Goal: Task Accomplishment & Management: Use online tool/utility

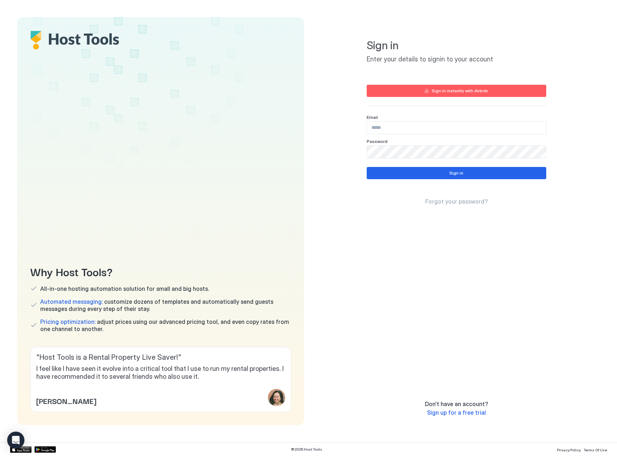
click at [420, 131] on input "Input Field" at bounding box center [456, 128] width 179 height 12
paste input "**********"
type input "**********"
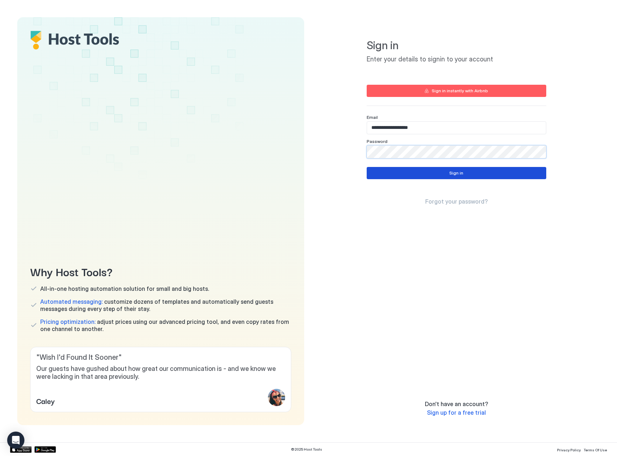
click at [444, 175] on button "Sign in" at bounding box center [457, 173] width 180 height 12
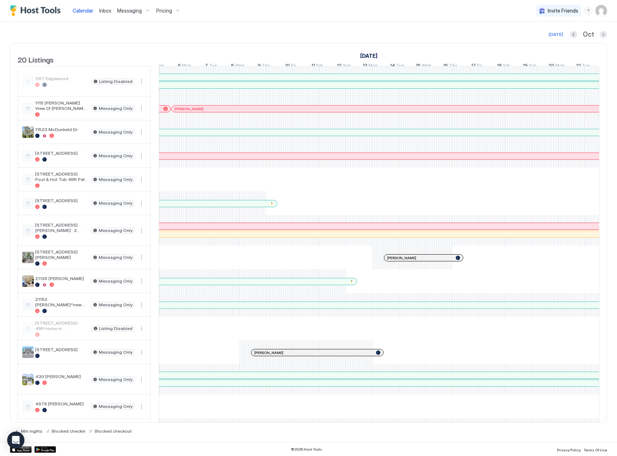
scroll to position [0, 718]
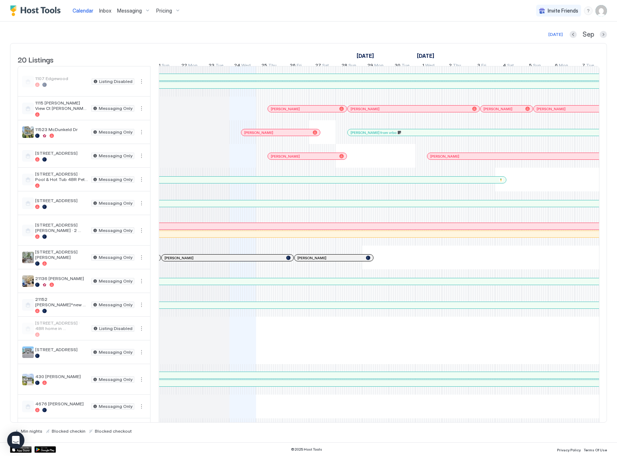
click at [441, 423] on div "Min nights Blocked checkin Blocked checkout" at bounding box center [308, 428] width 597 height 11
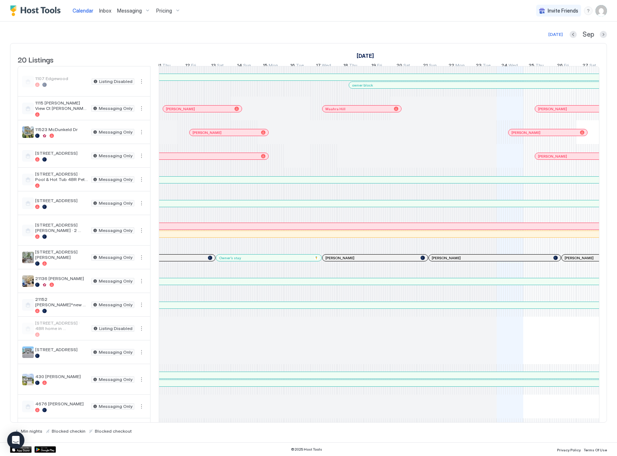
click at [212, 135] on div at bounding box center [212, 133] width 6 height 6
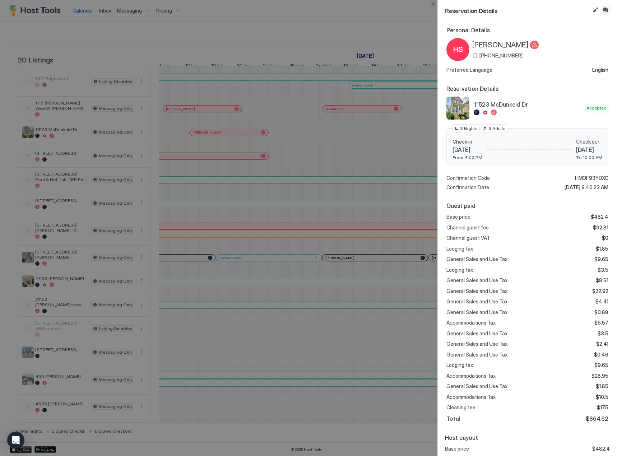
click at [606, 12] on button "Inbox" at bounding box center [605, 10] width 9 height 9
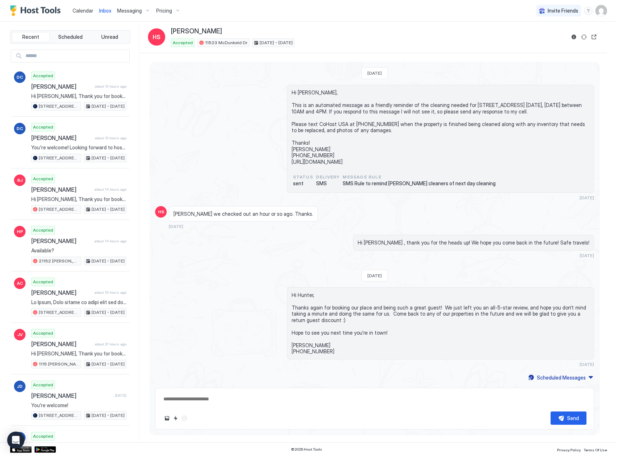
click at [88, 10] on span "Calendar" at bounding box center [83, 11] width 21 height 6
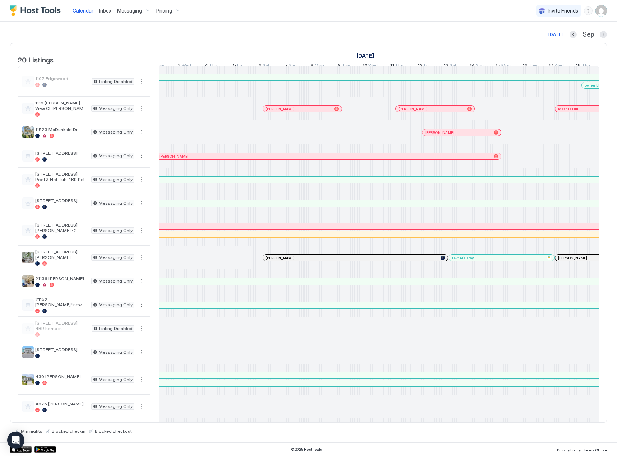
scroll to position [0, 893]
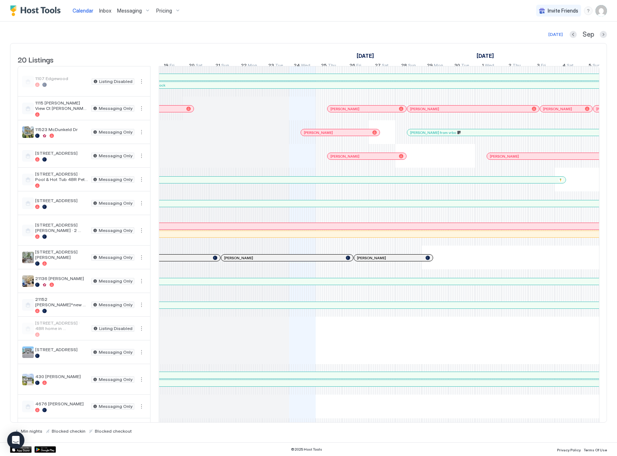
drag, startPoint x: 428, startPoint y: 423, endPoint x: 412, endPoint y: 424, distance: 16.2
click at [412, 424] on div "Min nights Blocked checkin Blocked checkout" at bounding box center [308, 428] width 597 height 11
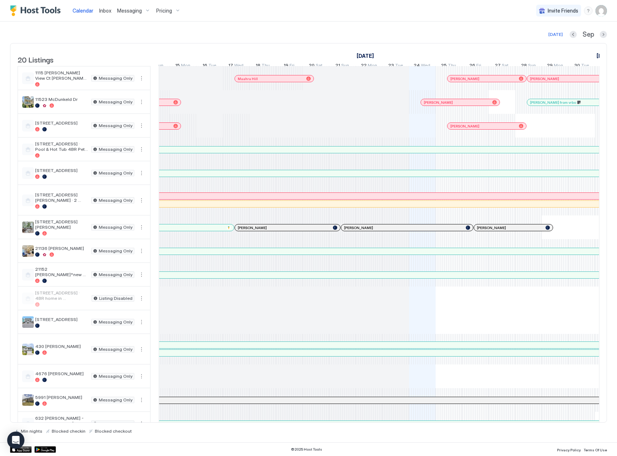
scroll to position [6, 0]
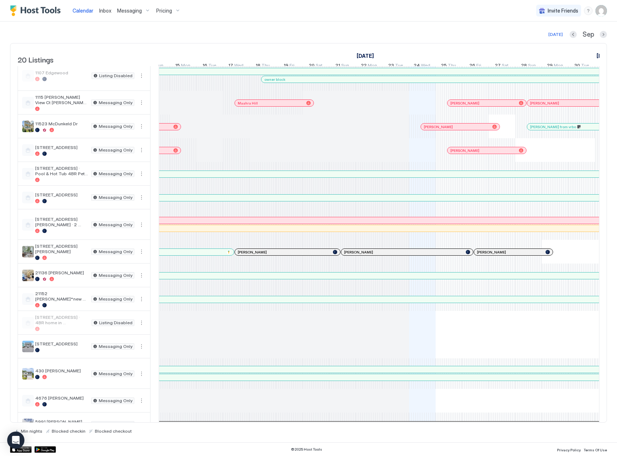
click at [511, 255] on div "[PERSON_NAME]" at bounding box center [513, 252] width 79 height 6
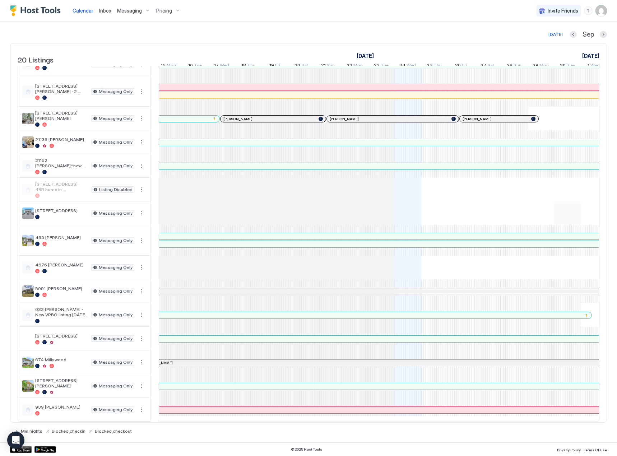
scroll to position [149, 0]
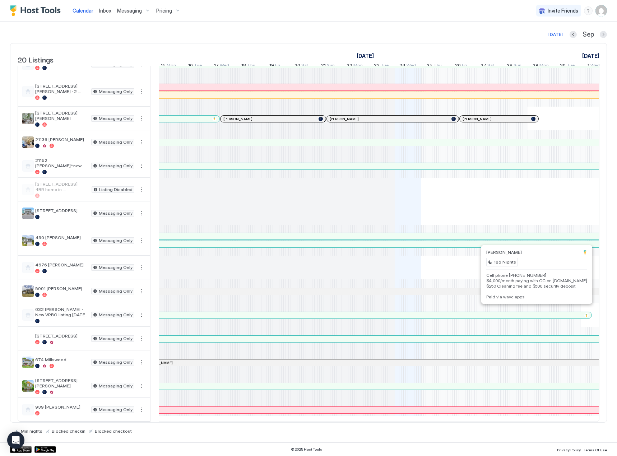
click at [552, 312] on div at bounding box center [552, 315] width 6 height 6
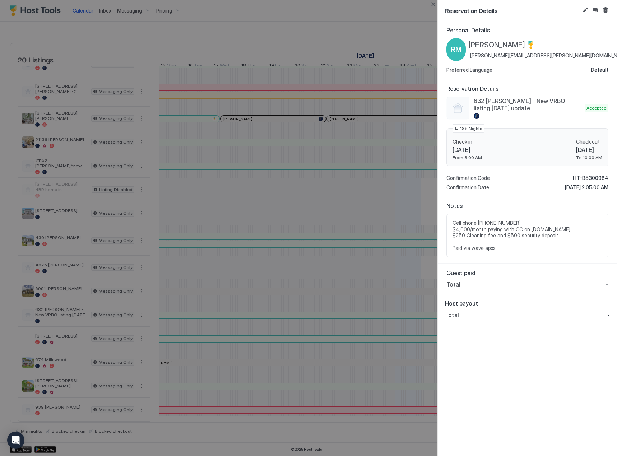
click at [404, 187] on div at bounding box center [308, 228] width 617 height 456
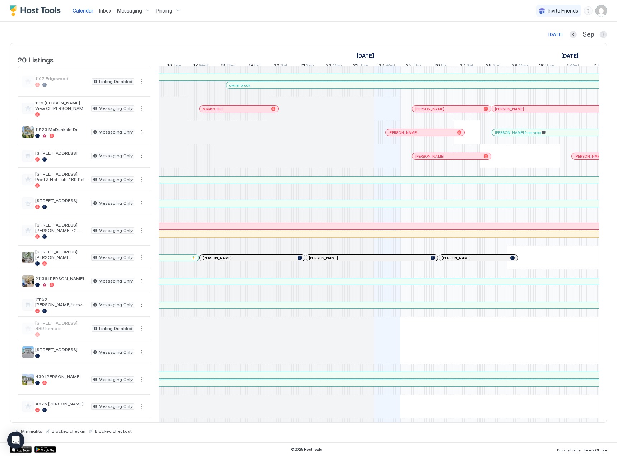
scroll to position [0, 722]
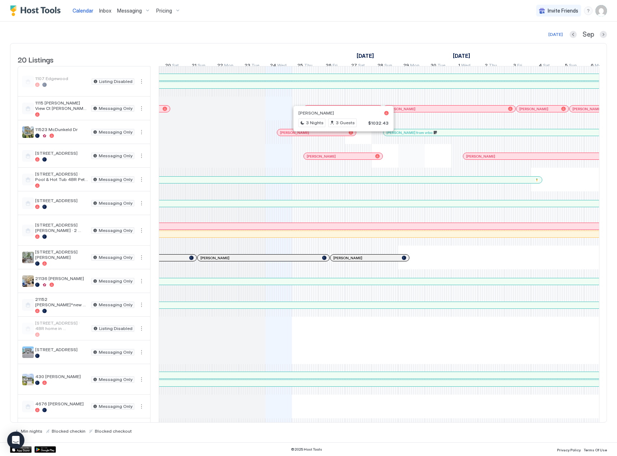
click at [417, 166] on div "Owner block owner block [PERSON_NAME] [PERSON_NAME] [PERSON_NAME] [PERSON_NAME]…" at bounding box center [79, 313] width 1488 height 494
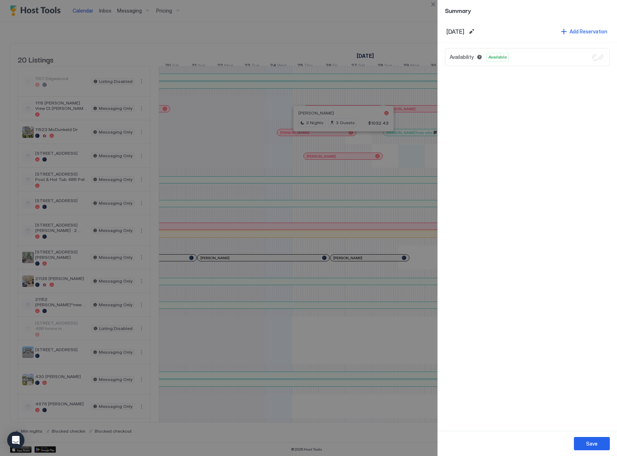
click at [353, 29] on div at bounding box center [308, 228] width 617 height 456
click at [433, 3] on button "Close" at bounding box center [433, 4] width 9 height 9
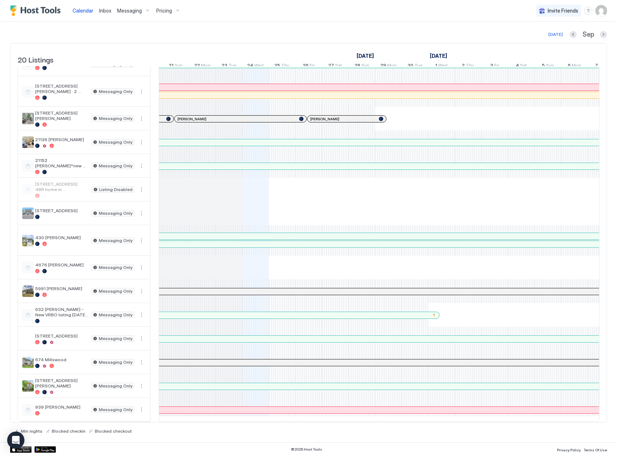
scroll to position [0, 852]
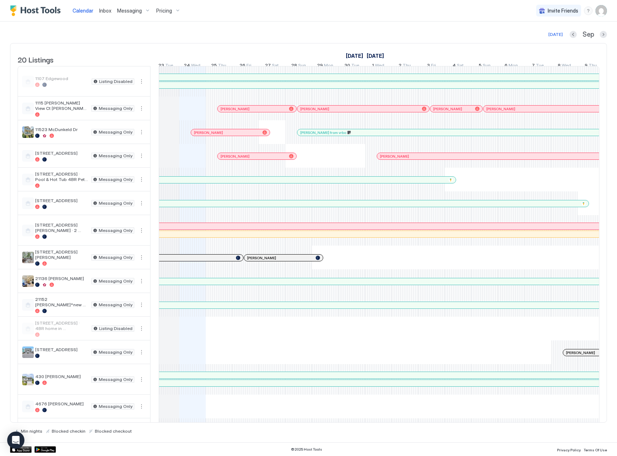
click at [103, 14] on link "Inbox" at bounding box center [105, 11] width 12 height 8
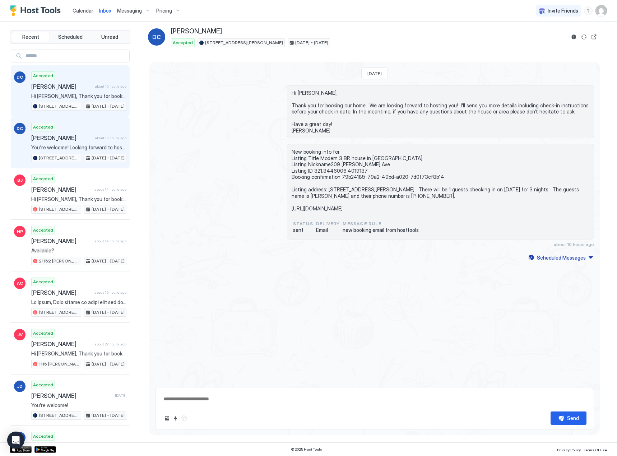
click at [60, 135] on span "[PERSON_NAME]" at bounding box center [61, 137] width 61 height 7
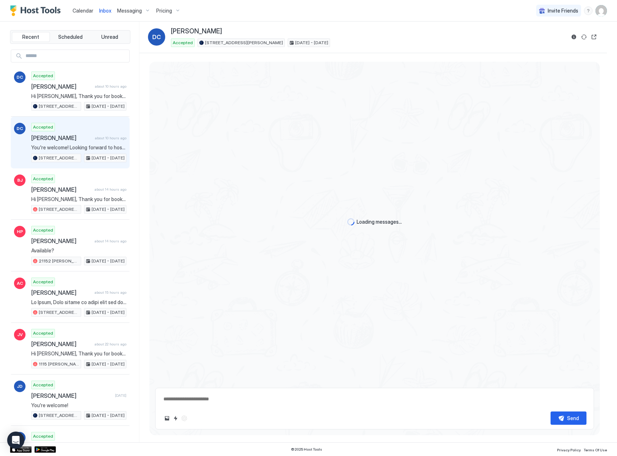
scroll to position [460, 0]
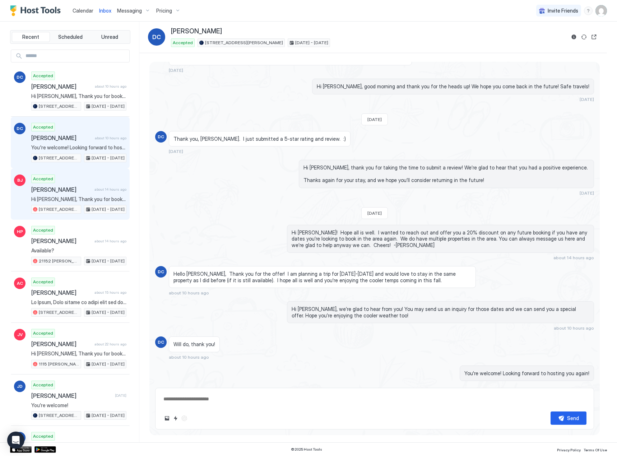
click at [84, 193] on span "[PERSON_NAME]" at bounding box center [61, 189] width 60 height 7
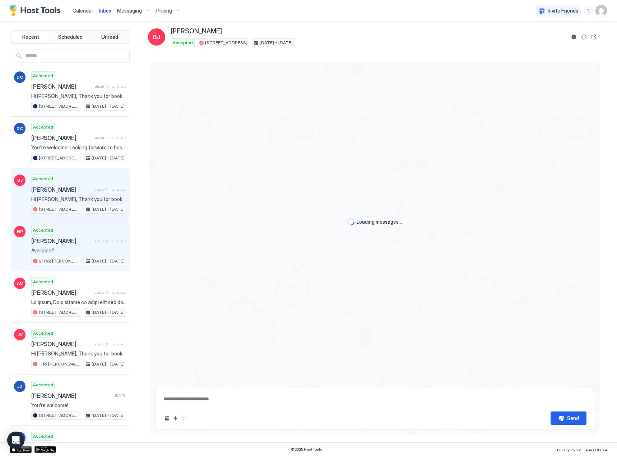
click at [97, 234] on div "Accepted [PERSON_NAME] about 14 hours ago Available? 21152 [PERSON_NAME]*new an…" at bounding box center [78, 245] width 95 height 39
click at [103, 182] on div "Accepted [PERSON_NAME] about 14 hours ago Hi [PERSON_NAME], Thank you for booki…" at bounding box center [78, 194] width 95 height 39
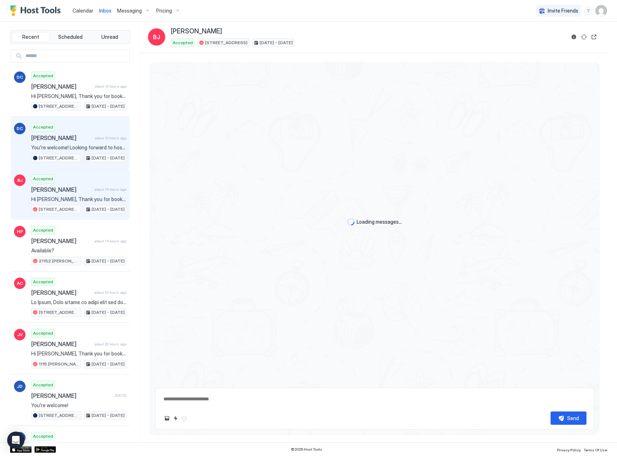
click at [56, 128] on div "Accepted [PERSON_NAME] about 10 hours ago You're welcome! Looking forward to ho…" at bounding box center [78, 142] width 95 height 39
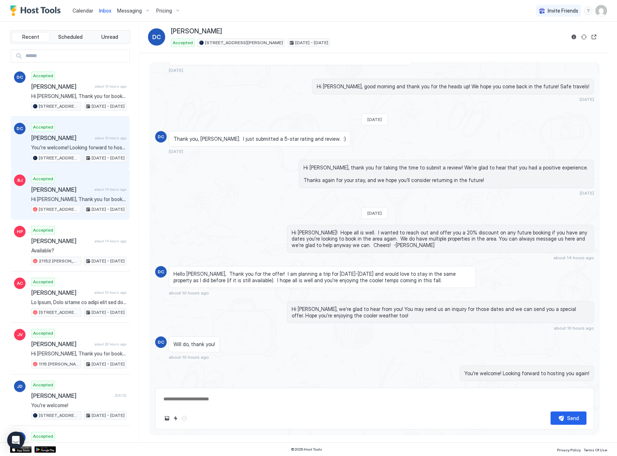
click at [89, 183] on div "Accepted [PERSON_NAME] about 14 hours ago Hi [PERSON_NAME], Thank you for booki…" at bounding box center [78, 194] width 95 height 39
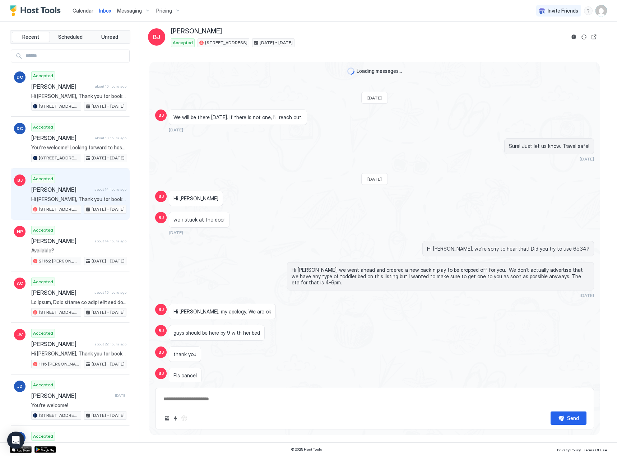
scroll to position [405, 0]
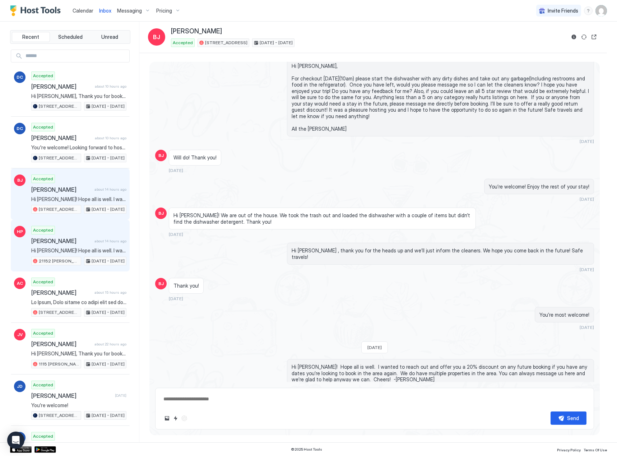
click at [74, 237] on div "Accepted [PERSON_NAME] about 14 hours ago Hi [PERSON_NAME]! Hope all is well. I…" at bounding box center [78, 245] width 95 height 39
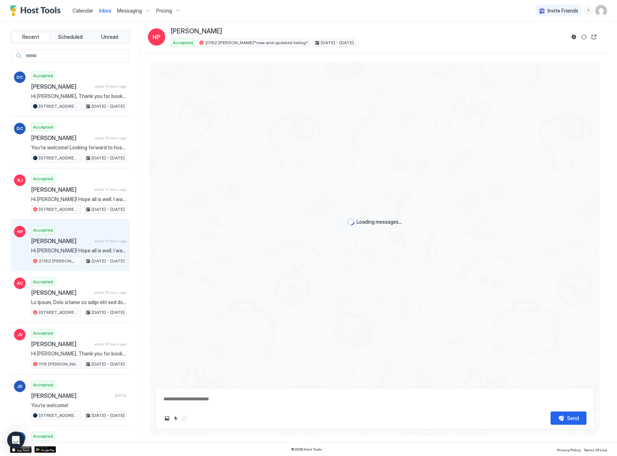
scroll to position [593, 0]
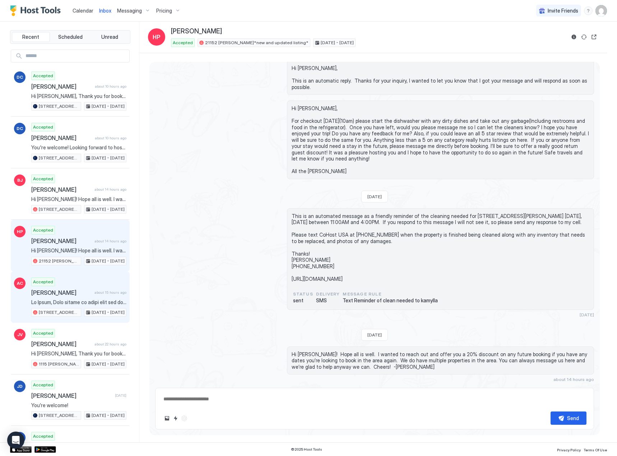
click at [95, 288] on div "Accepted [PERSON_NAME] about 15 hours ago 12414 Twelvetrees Ln [DATE] - [DATE]" at bounding box center [78, 297] width 95 height 39
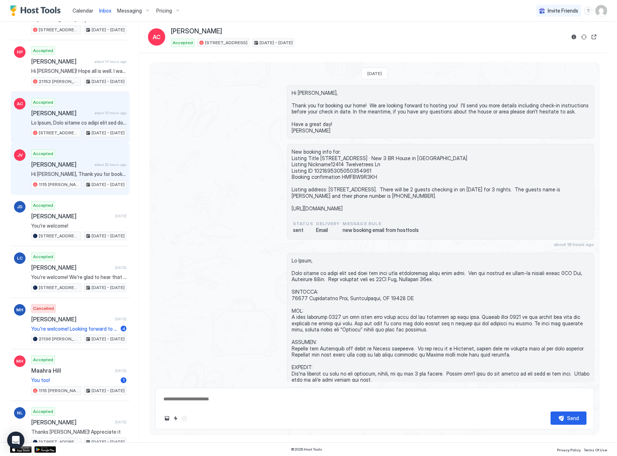
click at [84, 161] on div "Accepted [PERSON_NAME] about 22 hours ago Hi [PERSON_NAME], Thank you for booki…" at bounding box center [78, 168] width 95 height 39
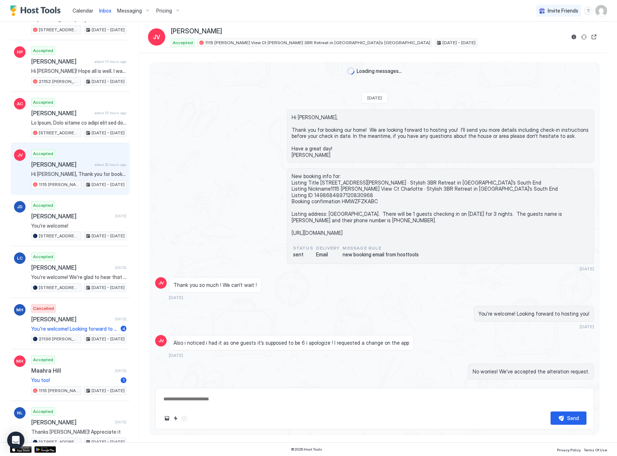
scroll to position [433, 0]
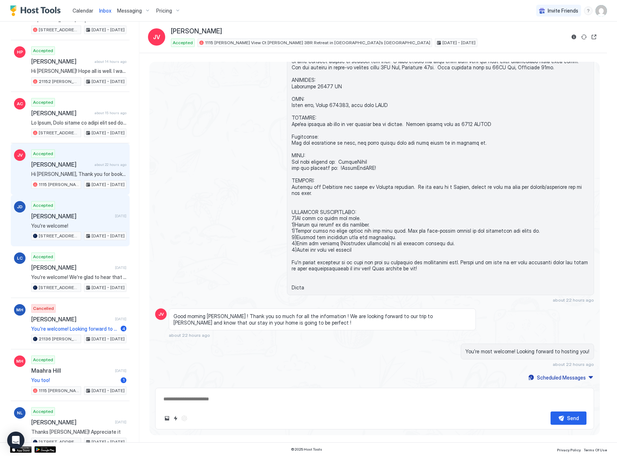
click at [85, 223] on span "You’re welcome!" at bounding box center [78, 226] width 95 height 6
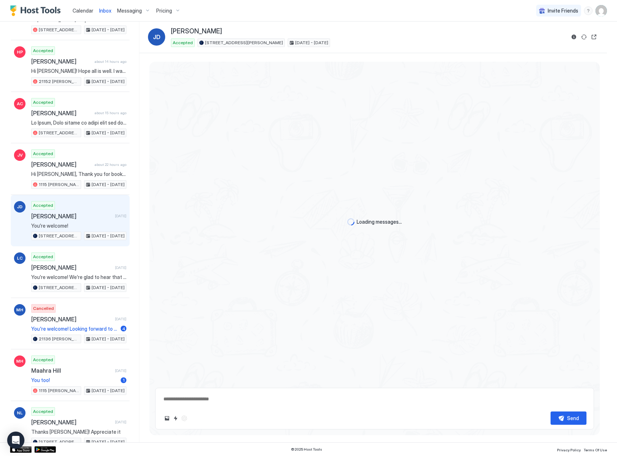
scroll to position [327, 0]
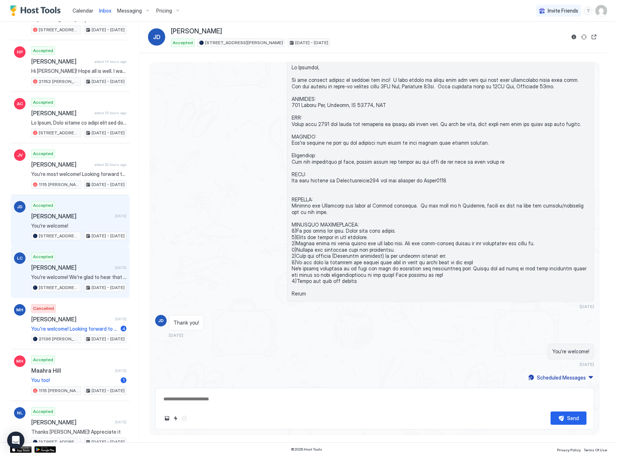
click at [87, 275] on span "You’re welcome! We’re glad to hear that and looking forward to hosting you!" at bounding box center [78, 277] width 95 height 6
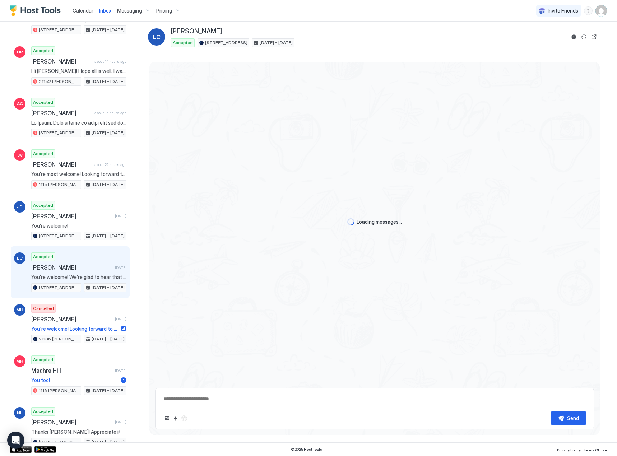
scroll to position [402, 0]
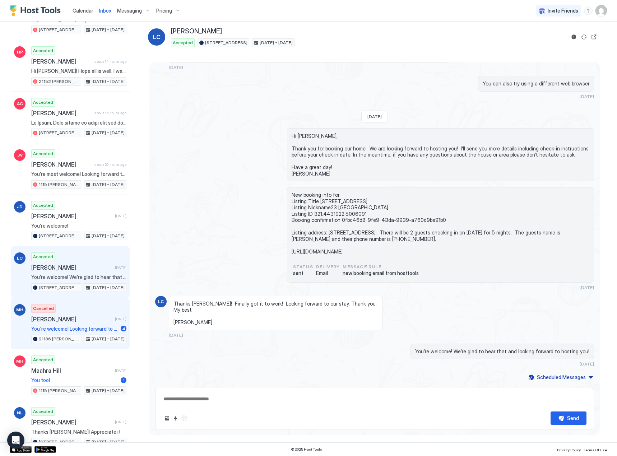
click at [100, 315] on div "Cancelled [PERSON_NAME] [DATE] You're welcome! Looking forward to hosting you! …" at bounding box center [78, 323] width 95 height 39
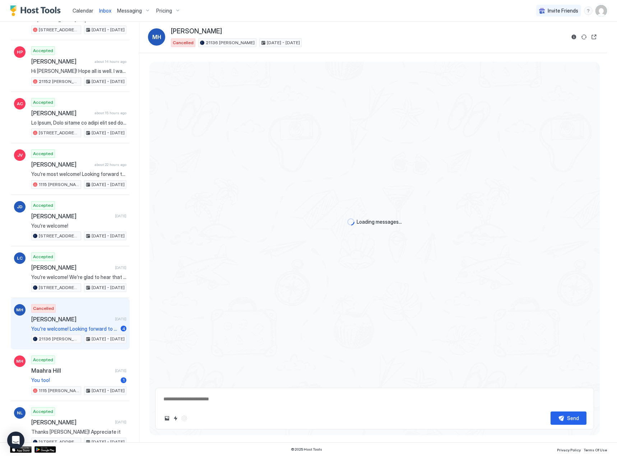
scroll to position [513, 0]
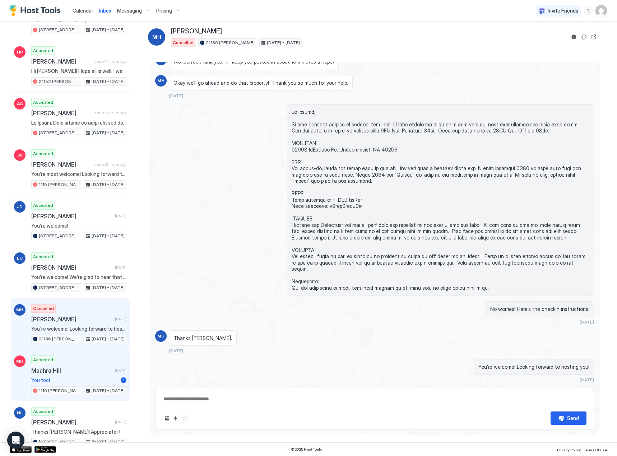
click at [71, 354] on div "MH Accepted [PERSON_NAME] [DATE] You too! [STREET_ADDRESS][PERSON_NAME] · Styli…" at bounding box center [70, 375] width 119 height 52
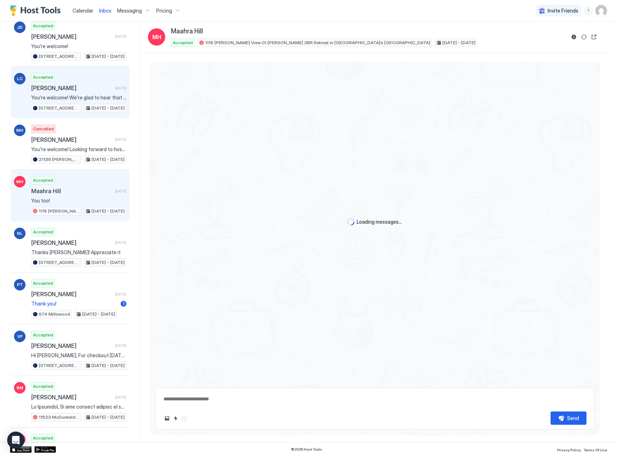
scroll to position [703, 0]
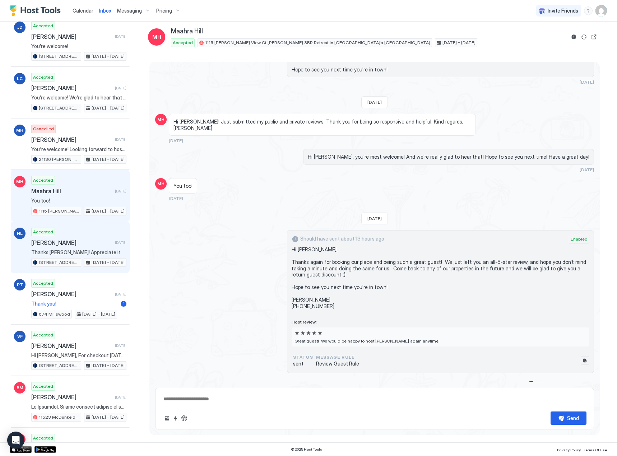
click at [92, 237] on div "Accepted [PERSON_NAME] [DATE] Thanks [PERSON_NAME]! Appreciate it [STREET_ADDRE…" at bounding box center [78, 247] width 95 height 39
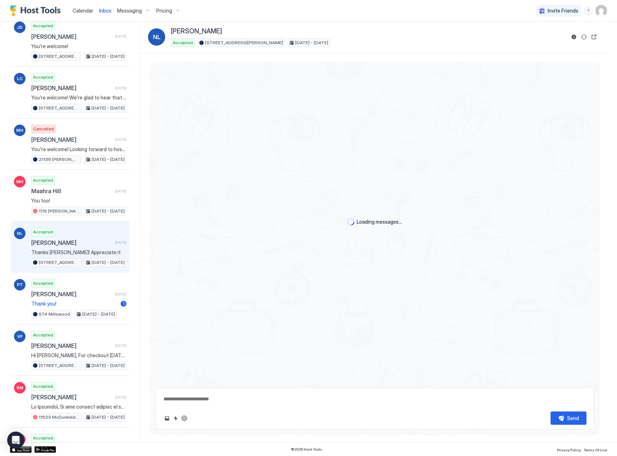
scroll to position [235, 0]
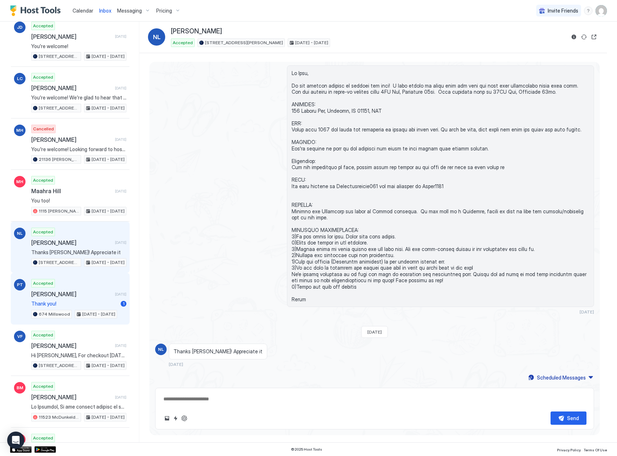
click at [80, 295] on span "[PERSON_NAME]" at bounding box center [71, 294] width 81 height 7
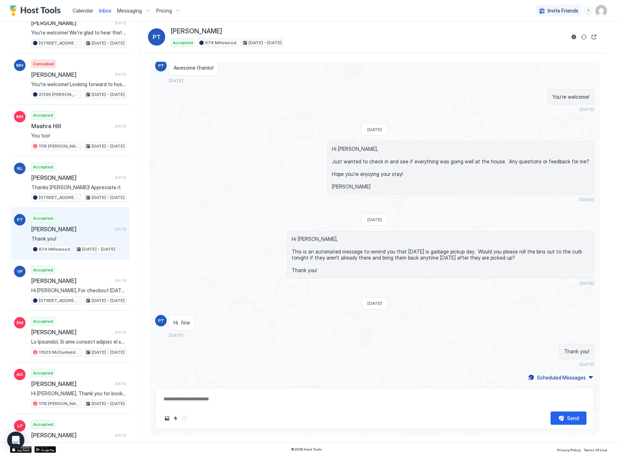
scroll to position [467, 0]
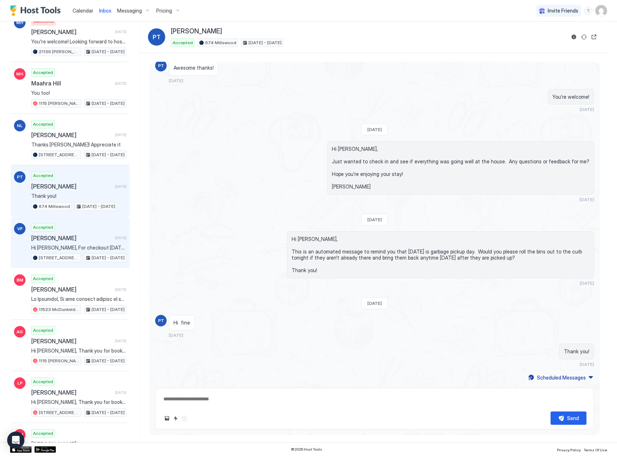
click at [90, 240] on span "[PERSON_NAME]" at bounding box center [71, 237] width 81 height 7
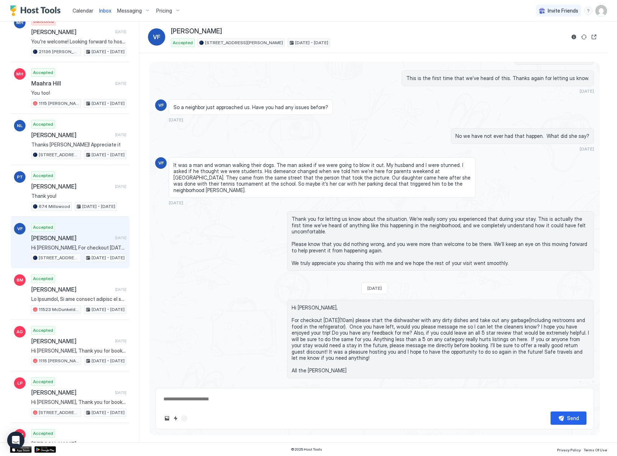
scroll to position [734, 0]
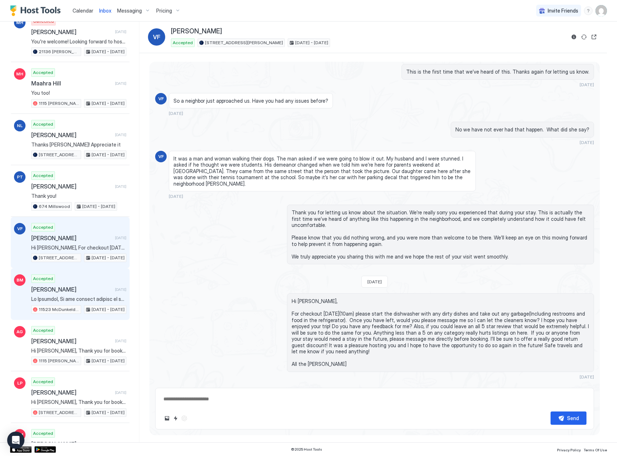
click at [90, 283] on div "Accepted [PERSON_NAME] [DATE] 11523 McDunkeld Dr [DATE] - [DATE]" at bounding box center [78, 293] width 95 height 39
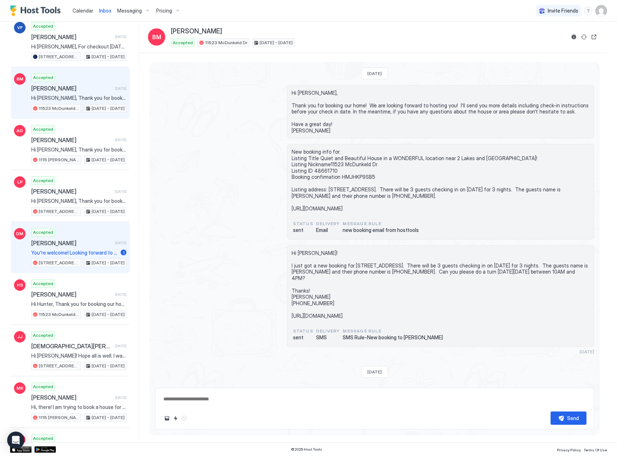
click at [68, 239] on div "Accepted [PERSON_NAME] [DATE] You're welcome! Looking forward to hosting you! 1…" at bounding box center [78, 247] width 95 height 39
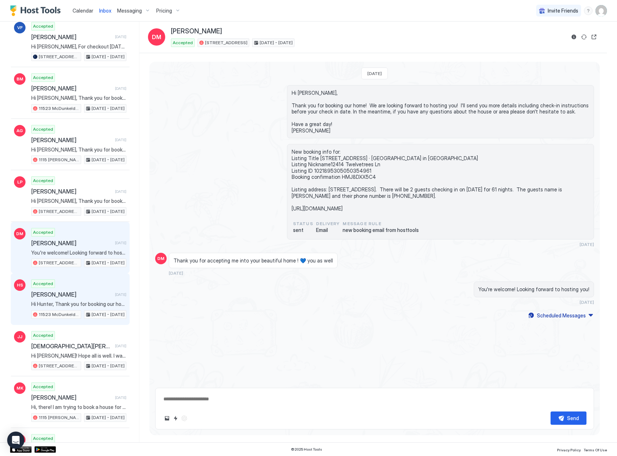
click at [103, 294] on div "[PERSON_NAME] [DATE]" at bounding box center [78, 294] width 95 height 7
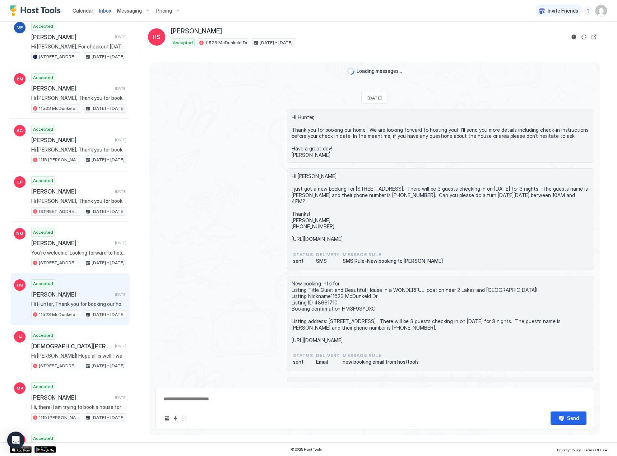
scroll to position [716, 0]
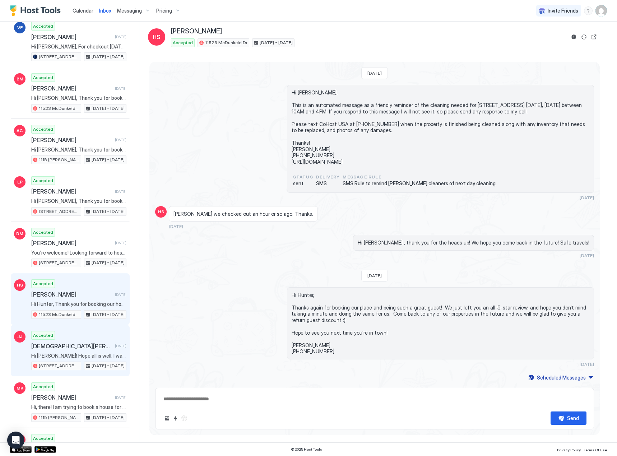
click at [73, 355] on span "Hi [PERSON_NAME]! Hope all is well. I wanted to reach out and offer you a 20% d…" at bounding box center [78, 356] width 95 height 6
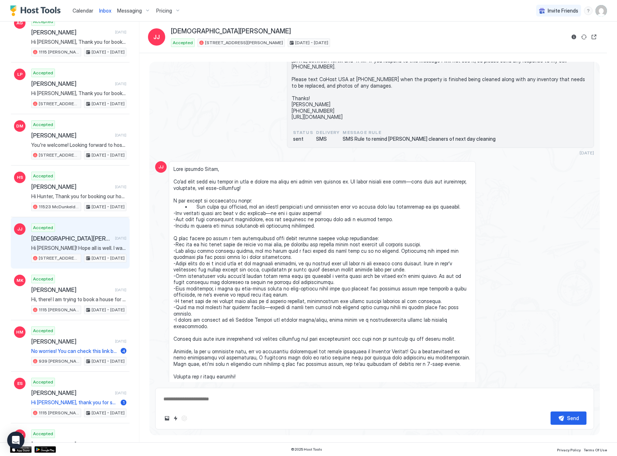
scroll to position [1083, 0]
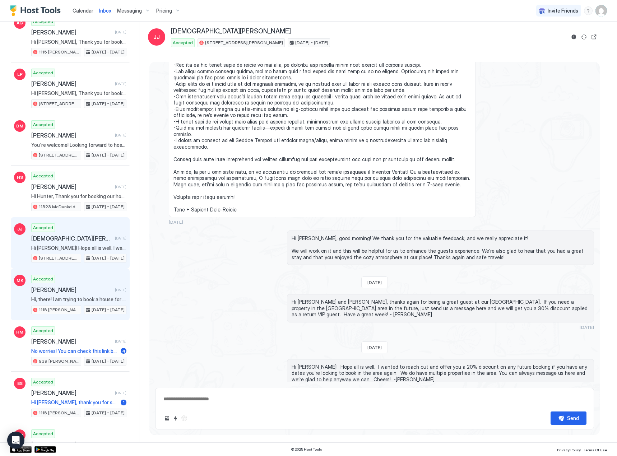
click at [90, 276] on div "Accepted [PERSON_NAME] [DATE] Hi, there! I am trying to book a house for busine…" at bounding box center [78, 294] width 95 height 39
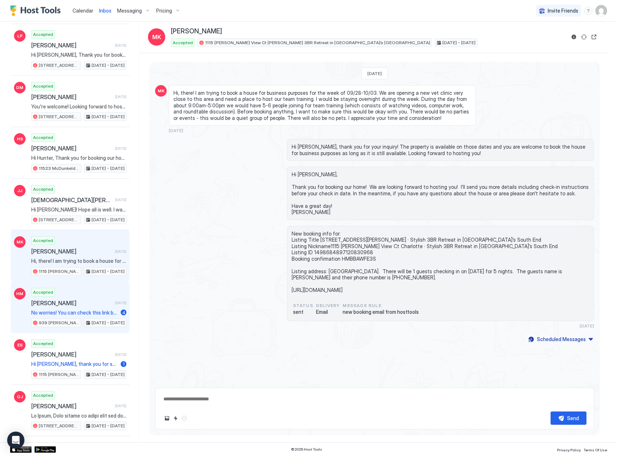
scroll to position [847, 0]
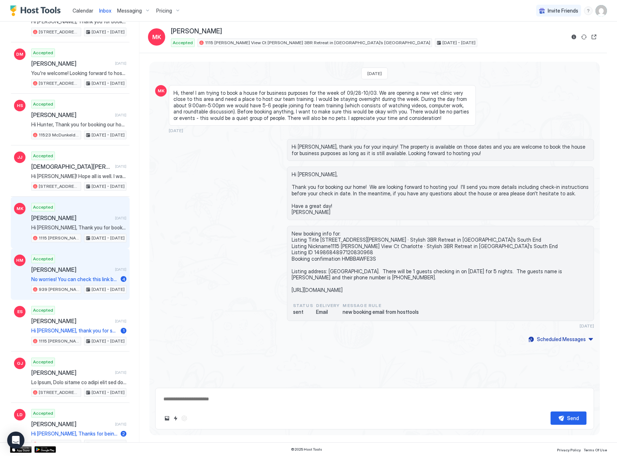
click at [101, 264] on div "Accepted [PERSON_NAME] [DATE] No worries! You can check this link below: [URL][…" at bounding box center [78, 274] width 95 height 39
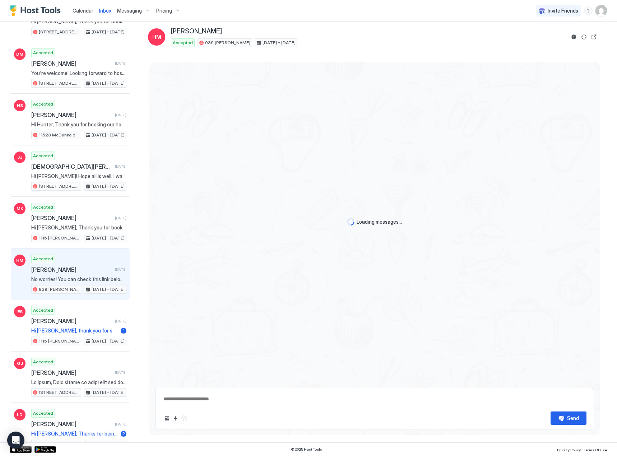
scroll to position [543, 0]
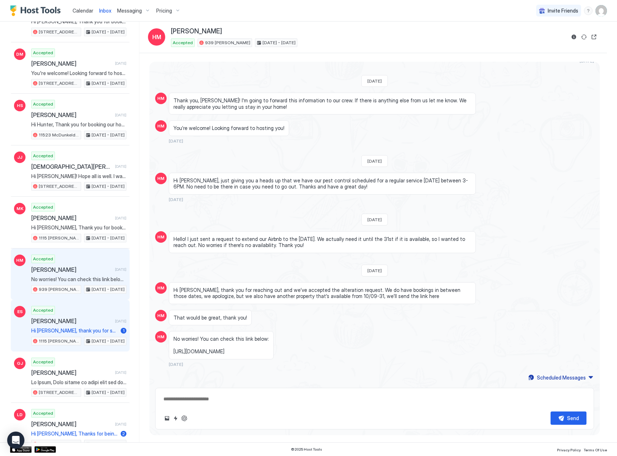
click at [95, 324] on span "[PERSON_NAME]" at bounding box center [71, 320] width 81 height 7
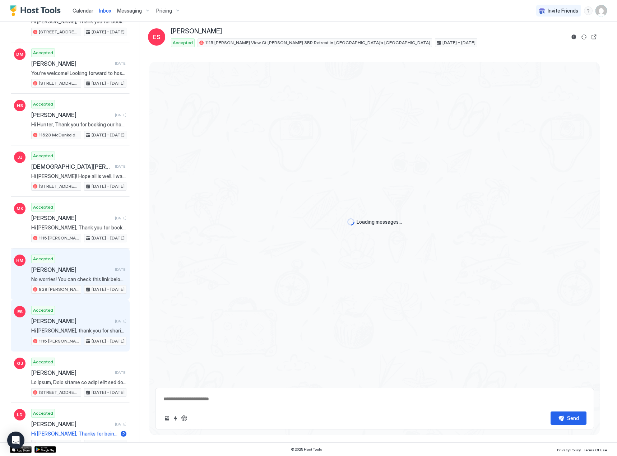
click at [102, 263] on div "Accepted [PERSON_NAME] [DATE] No worries! You can check this link below: [URL][…" at bounding box center [78, 274] width 95 height 39
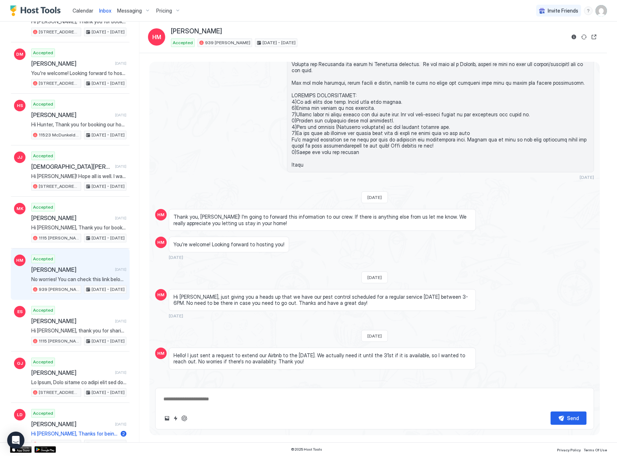
scroll to position [543, 0]
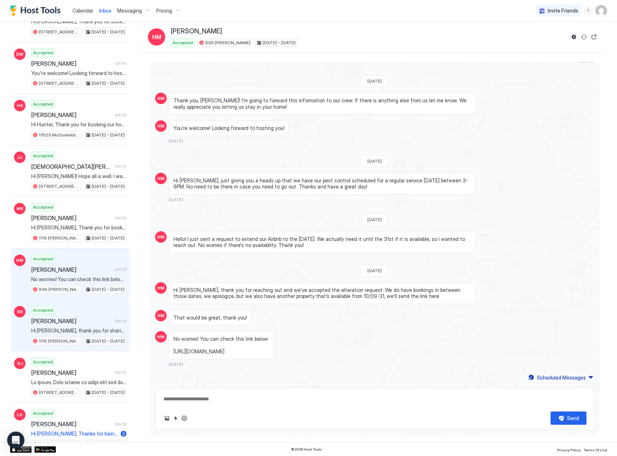
click at [98, 320] on span "[PERSON_NAME]" at bounding box center [71, 320] width 81 height 7
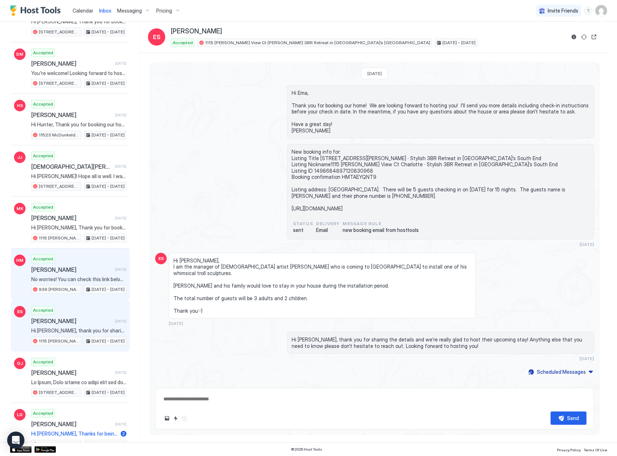
click at [115, 268] on span "[DATE]" at bounding box center [120, 269] width 11 height 5
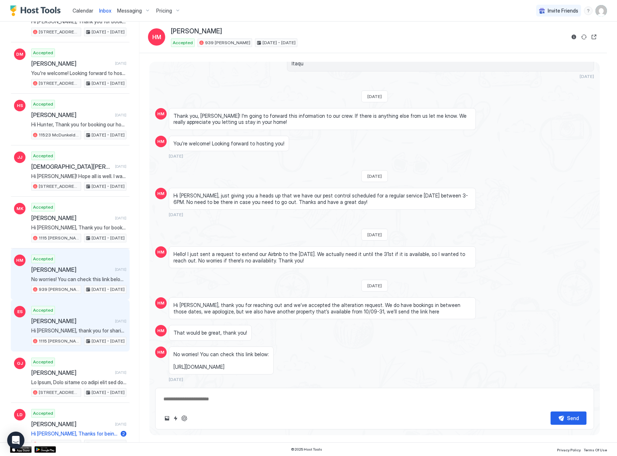
scroll to position [543, 0]
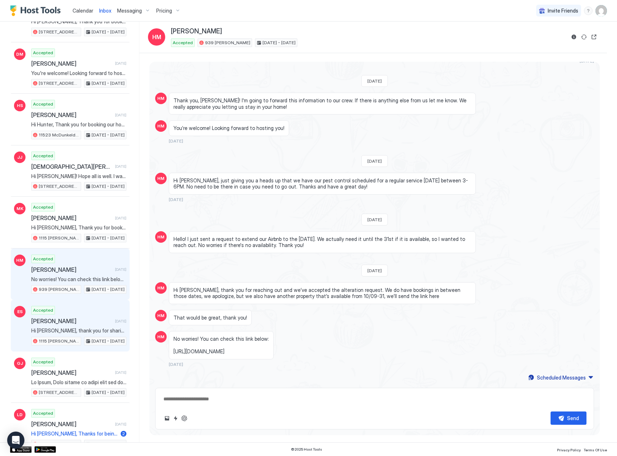
click at [103, 316] on div "Accepted [PERSON_NAME] [DATE] Hi [PERSON_NAME], thank you for sharing the detai…" at bounding box center [78, 325] width 95 height 39
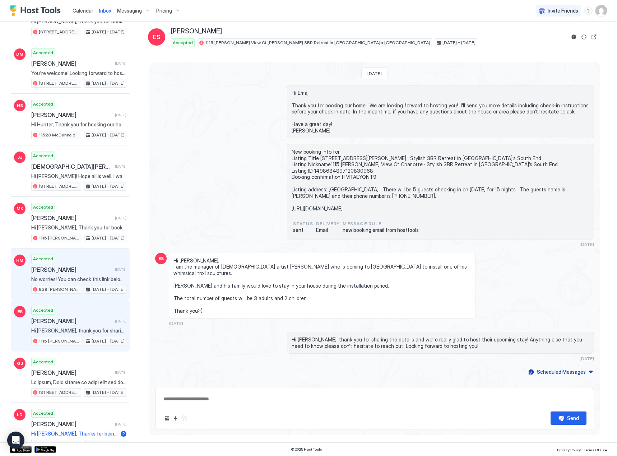
click at [94, 274] on div "Accepted [PERSON_NAME] [DATE] No worries! You can check this link below: [URL][…" at bounding box center [78, 274] width 95 height 39
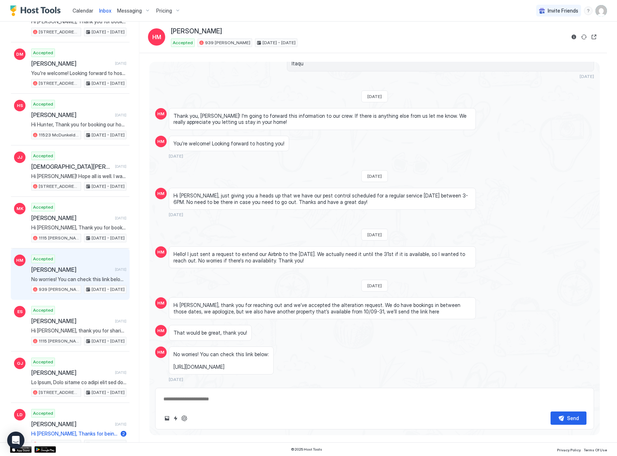
scroll to position [543, 0]
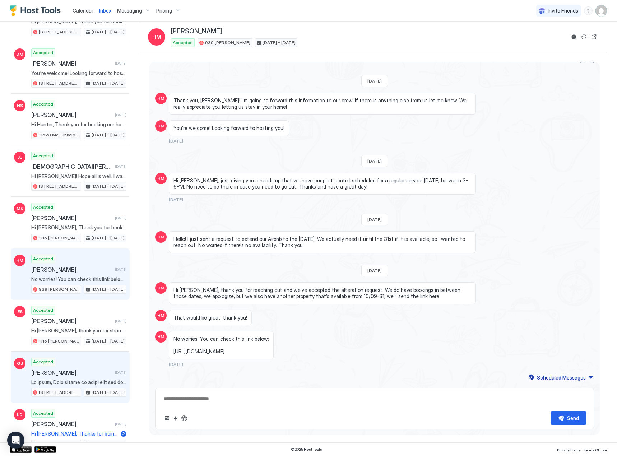
click at [98, 368] on div "Accepted [PERSON_NAME] [DATE] 12414 Twelvetrees Ln [DATE] - [DATE]" at bounding box center [78, 377] width 95 height 39
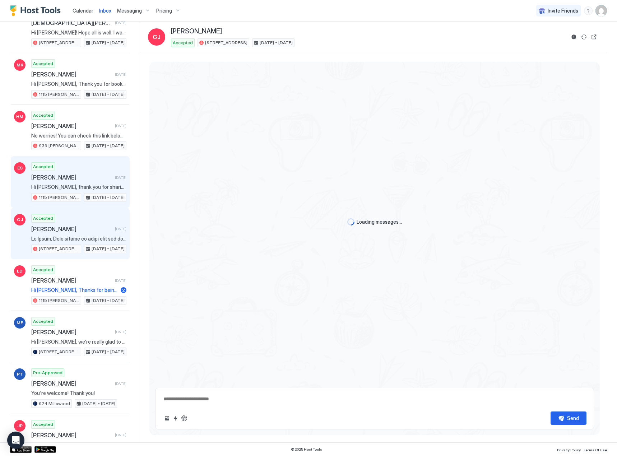
scroll to position [419, 0]
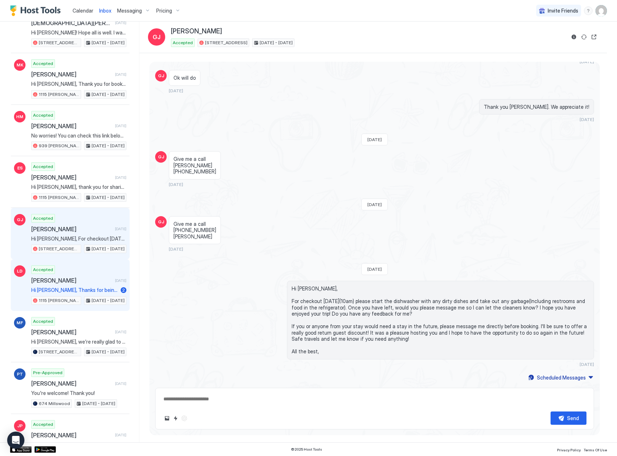
click at [93, 273] on div "Accepted [PERSON_NAME] [DATE] Hi [PERSON_NAME], Thanks for being such a great g…" at bounding box center [78, 284] width 95 height 39
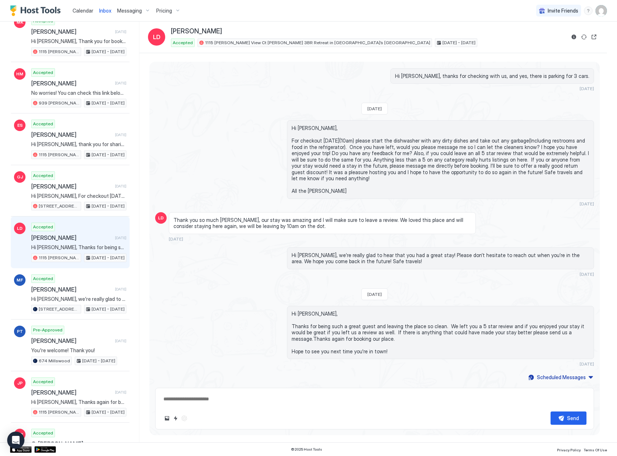
scroll to position [1063, 0]
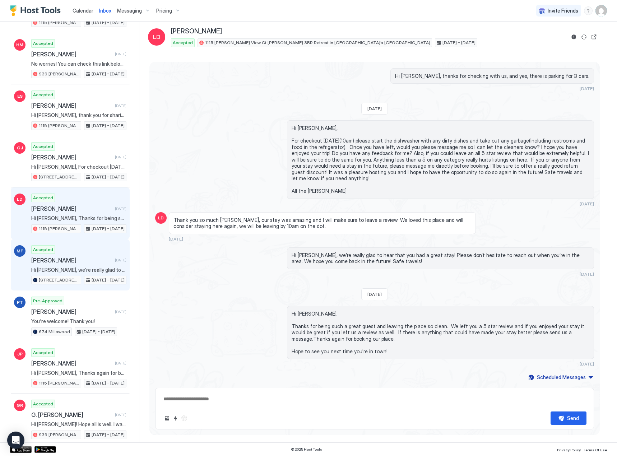
click at [75, 273] on span "Hi [PERSON_NAME], we’re really glad to hear that! Please don’t hesitate to send…" at bounding box center [78, 270] width 95 height 6
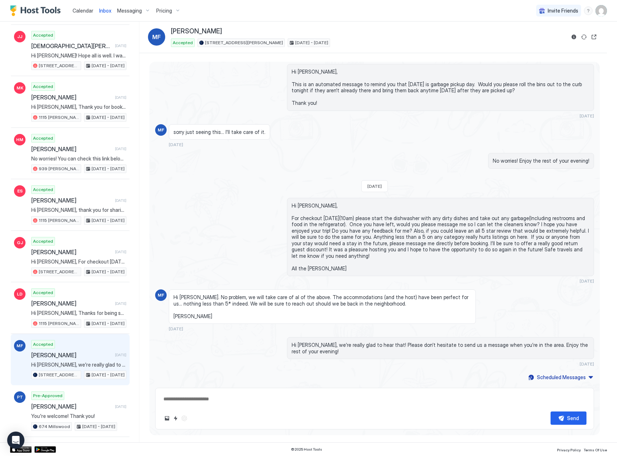
scroll to position [919, 0]
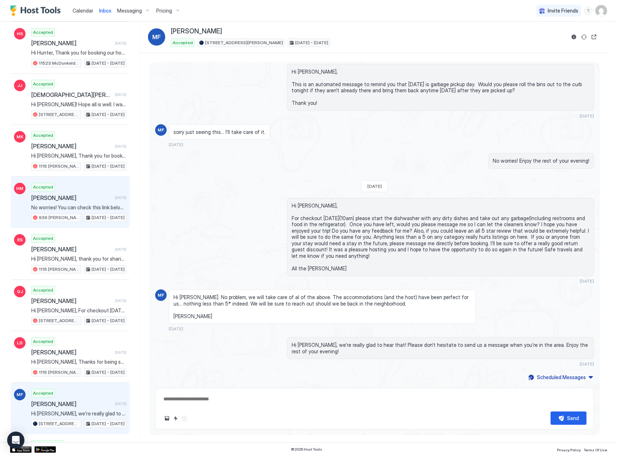
click at [81, 201] on div "Accepted [PERSON_NAME] [DATE] No worries! You can check this link below: [URL][…" at bounding box center [78, 202] width 95 height 39
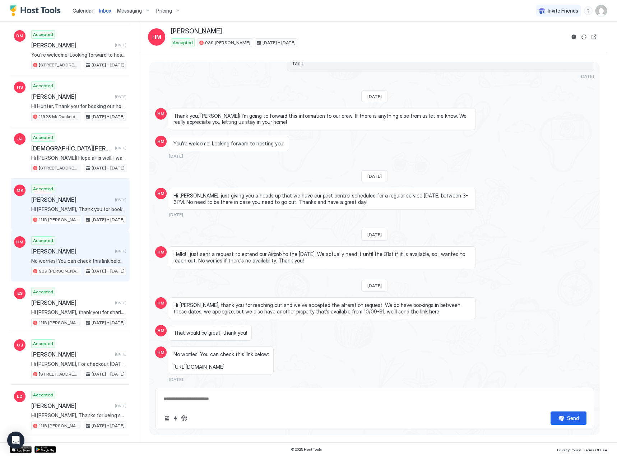
scroll to position [847, 0]
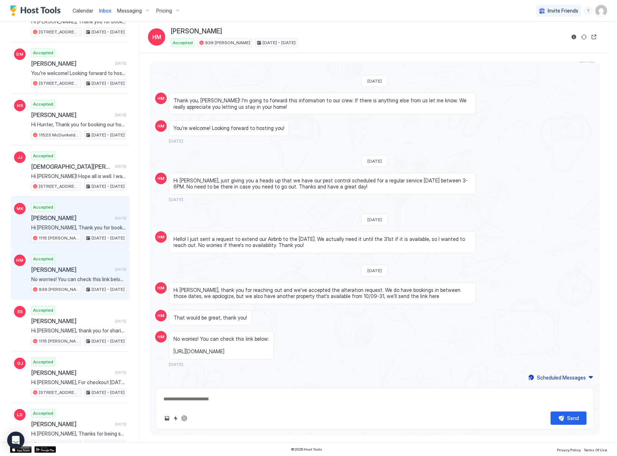
click at [90, 221] on span "[PERSON_NAME]" at bounding box center [71, 217] width 81 height 7
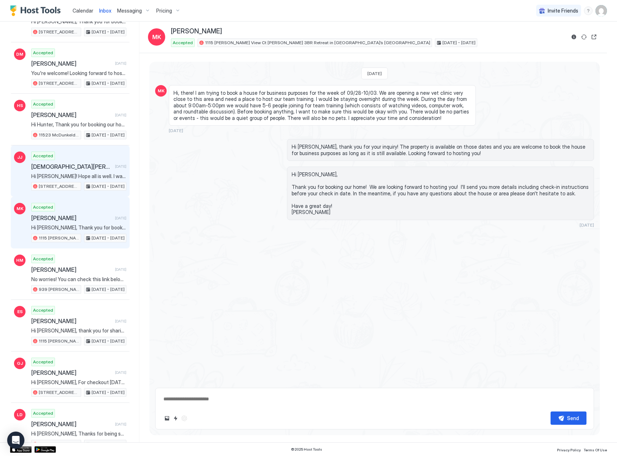
click at [94, 171] on div "Accepted [PERSON_NAME] [DATE] Hi [DEMOGRAPHIC_DATA]! Hope all is well. I wanted…" at bounding box center [78, 171] width 95 height 39
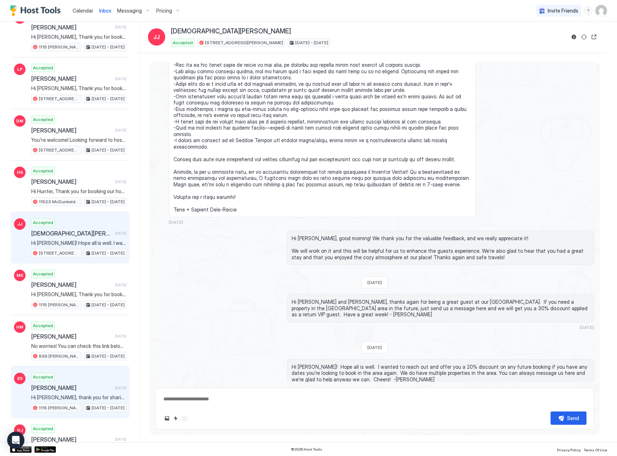
scroll to position [740, 0]
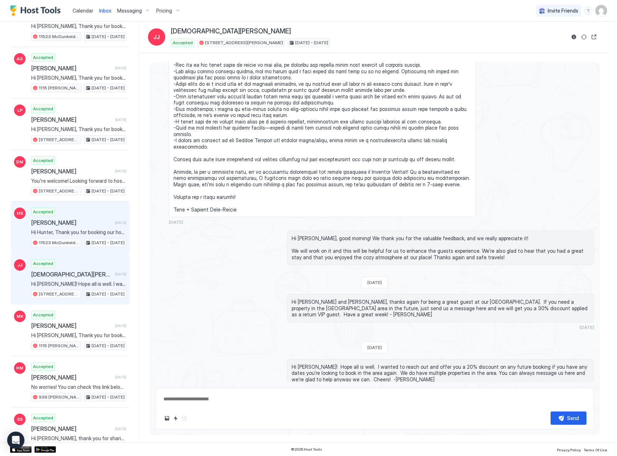
click at [79, 216] on div "Accepted [PERSON_NAME] [DATE] Hi [PERSON_NAME], Thank you for booking our home!…" at bounding box center [78, 227] width 95 height 39
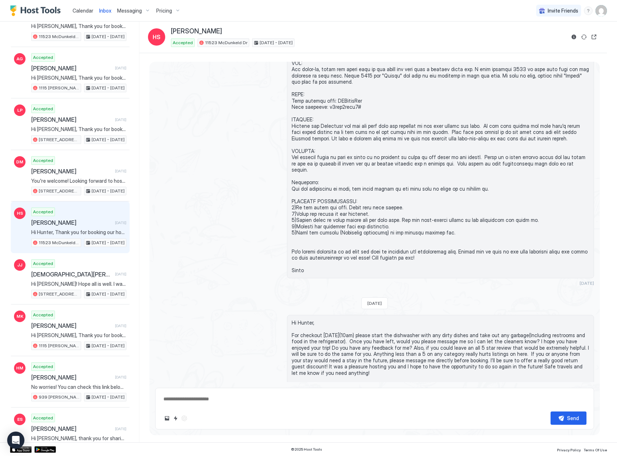
scroll to position [716, 0]
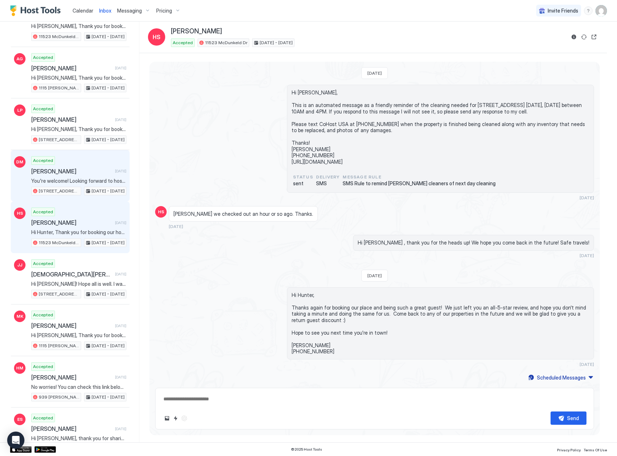
click at [77, 172] on span "[PERSON_NAME]" at bounding box center [71, 171] width 81 height 7
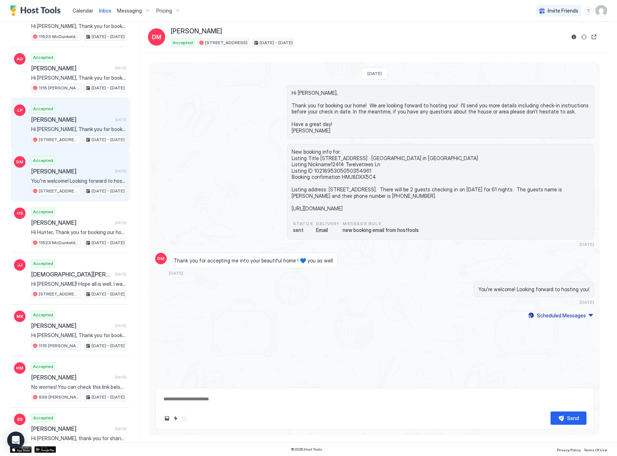
click at [78, 122] on span "[PERSON_NAME]" at bounding box center [71, 119] width 81 height 7
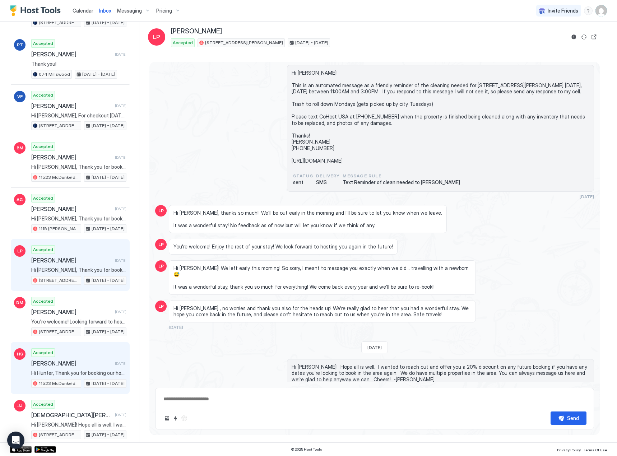
scroll to position [596, 0]
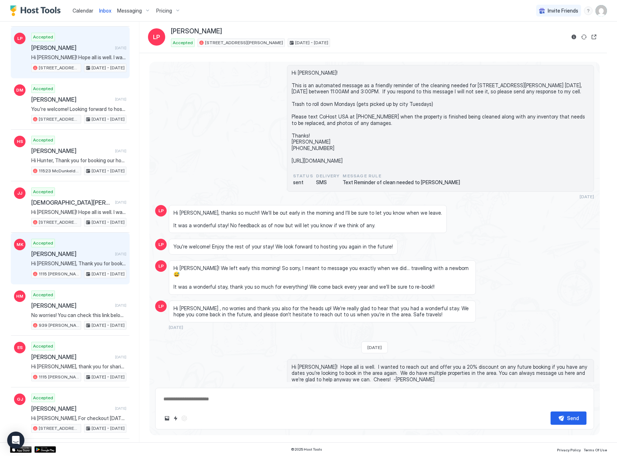
click at [99, 252] on span "[PERSON_NAME]" at bounding box center [71, 253] width 81 height 7
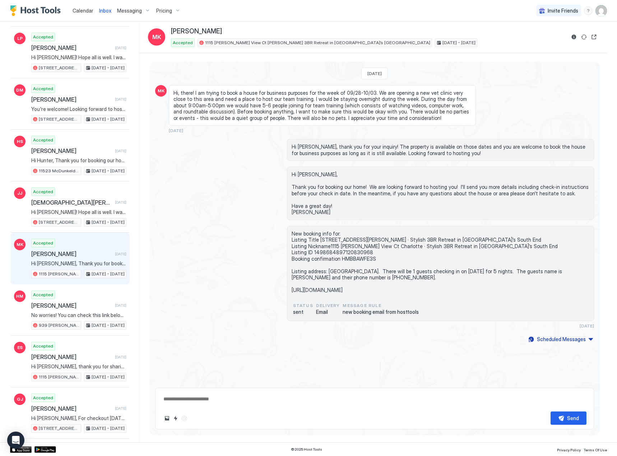
click at [80, 15] on div "Calendar" at bounding box center [83, 10] width 27 height 13
click at [76, 13] on span "Calendar" at bounding box center [83, 11] width 21 height 6
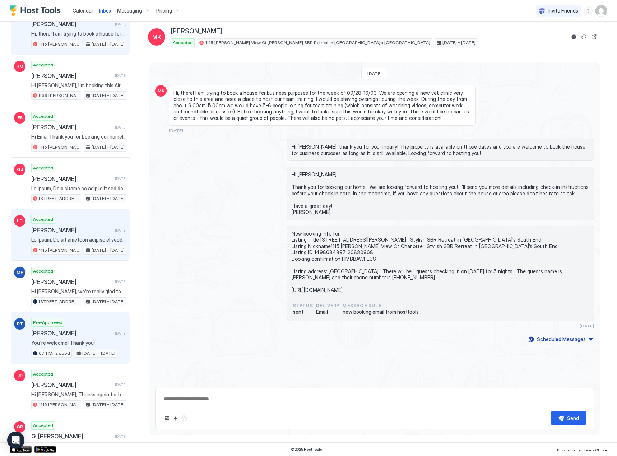
click at [87, 224] on div "Accepted [PERSON_NAME] [DATE] [STREET_ADDRESS][PERSON_NAME] · Stylish 3BR Retre…" at bounding box center [78, 234] width 95 height 39
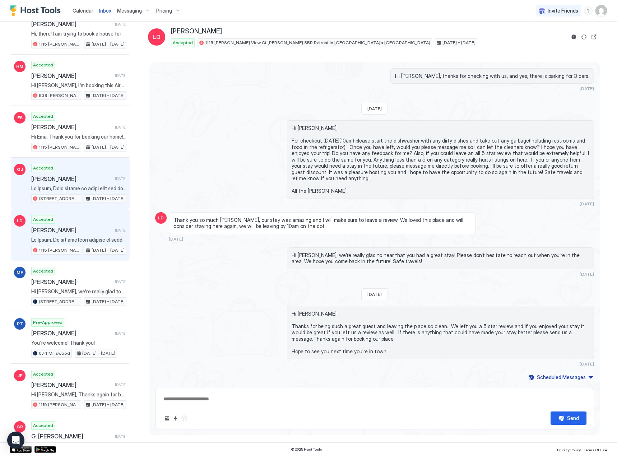
click at [83, 181] on span "[PERSON_NAME]" at bounding box center [71, 178] width 81 height 7
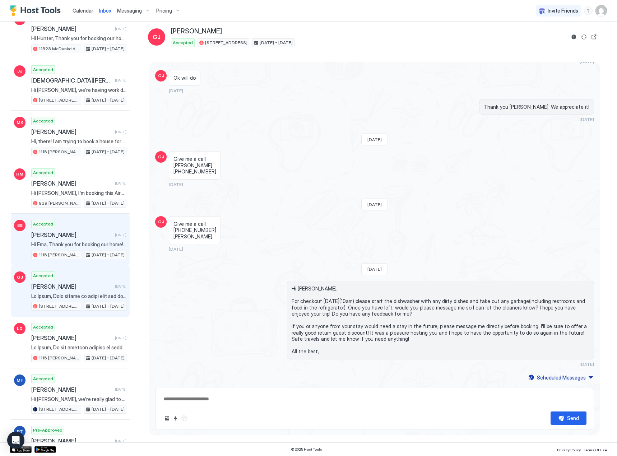
click at [93, 231] on div "Accepted [PERSON_NAME] [DATE] Hi [PERSON_NAME], Thank you for booking our home!…" at bounding box center [78, 239] width 95 height 39
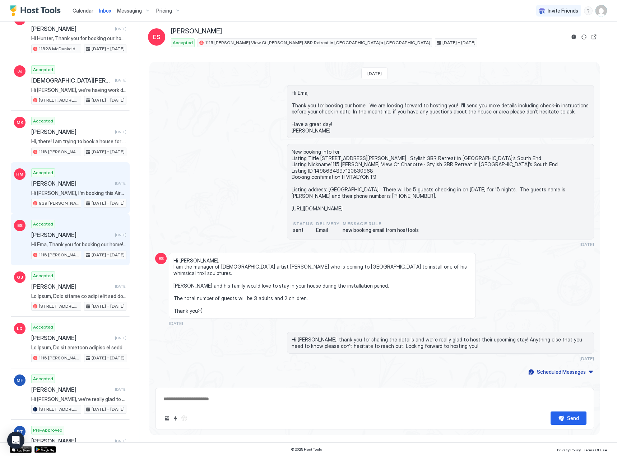
click at [77, 189] on div "Accepted [PERSON_NAME] [DATE] Hi [PERSON_NAME], I'm booking this Airbnb on beha…" at bounding box center [78, 187] width 95 height 39
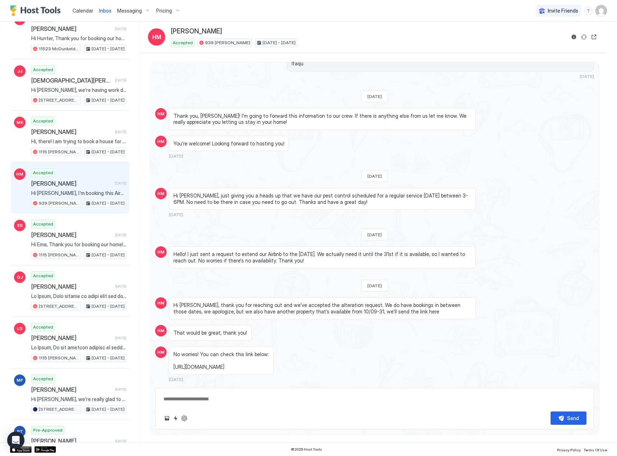
type textarea "*"
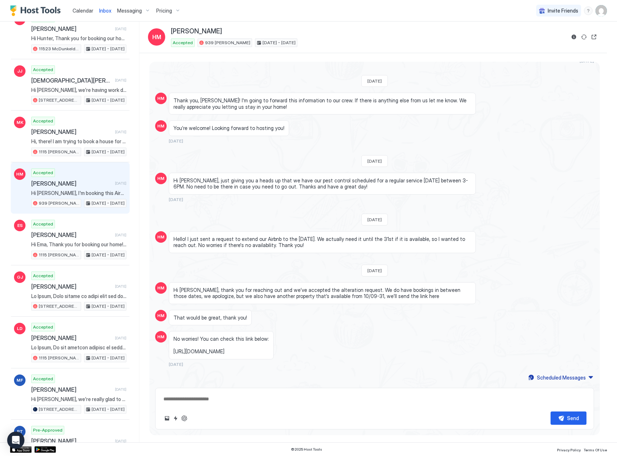
click at [79, 14] on link "Calendar" at bounding box center [83, 11] width 21 height 8
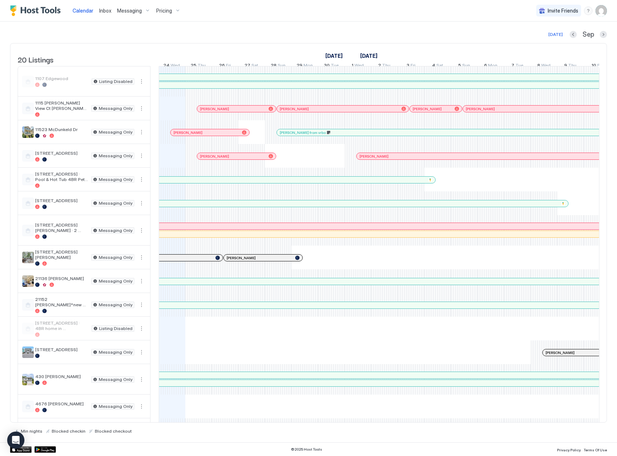
click at [161, 13] on span "Pricing" at bounding box center [164, 11] width 16 height 6
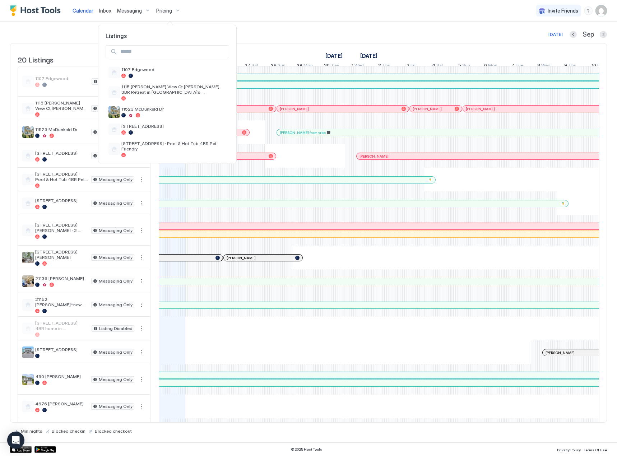
click at [176, 54] on input "Input Field" at bounding box center [172, 52] width 111 height 12
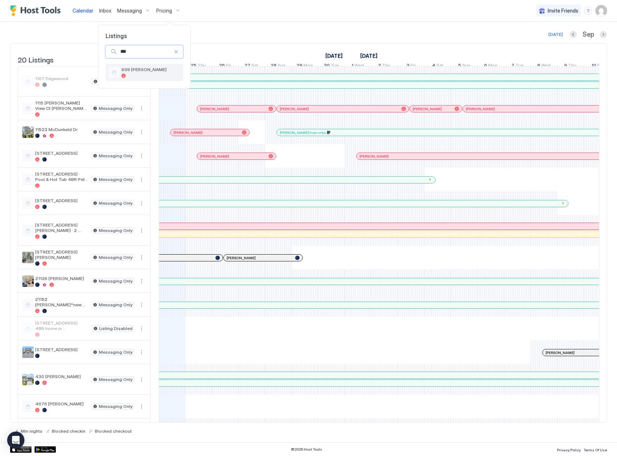
type input "***"
click at [170, 73] on div "939 [PERSON_NAME]" at bounding box center [150, 72] width 59 height 11
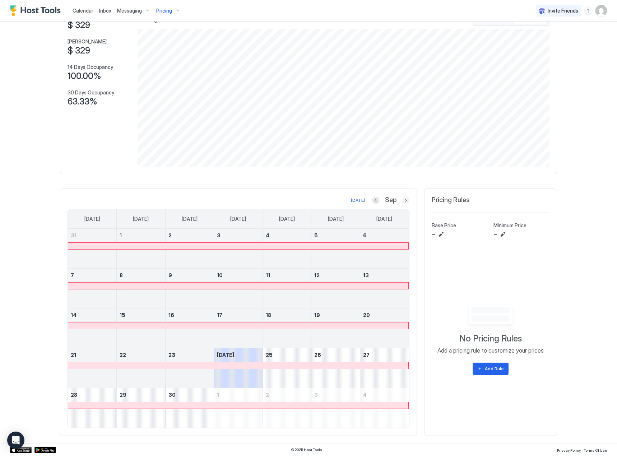
click at [402, 199] on button "Next month" at bounding box center [405, 200] width 7 height 7
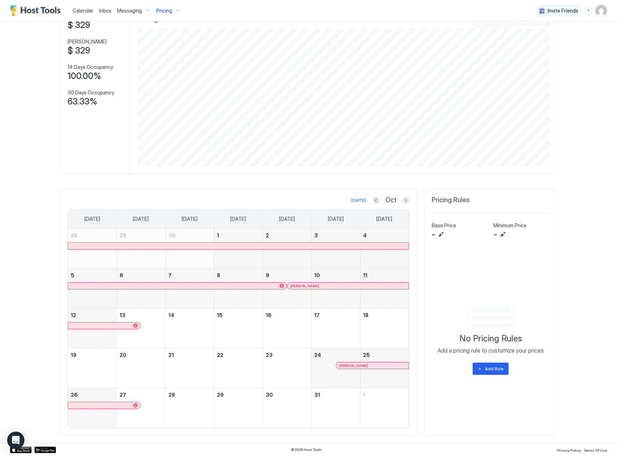
click at [29, 344] on div "Calendar Inbox Messaging Pricing Invite Friends JM Home Pricing 939 [PERSON_NAM…" at bounding box center [308, 228] width 617 height 456
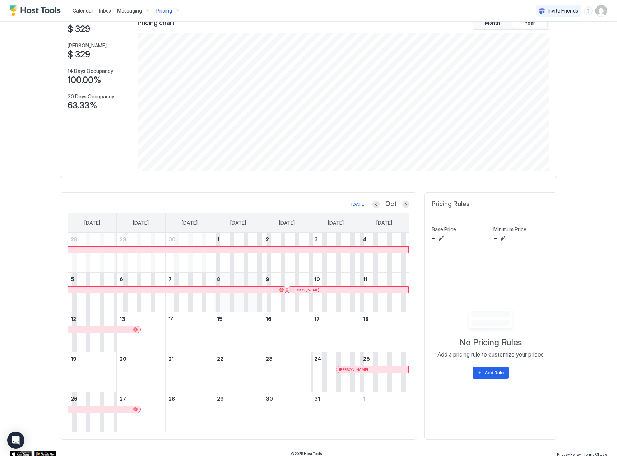
scroll to position [52, 0]
